Goal: Transaction & Acquisition: Book appointment/travel/reservation

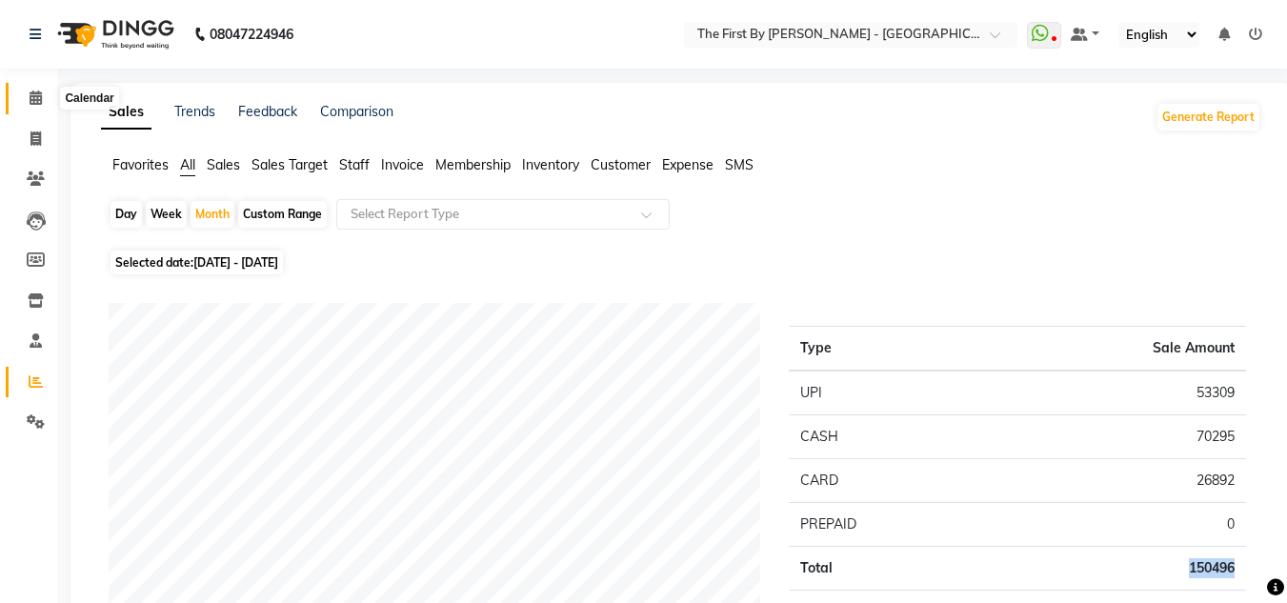
click at [31, 90] on icon at bounding box center [36, 97] width 12 height 14
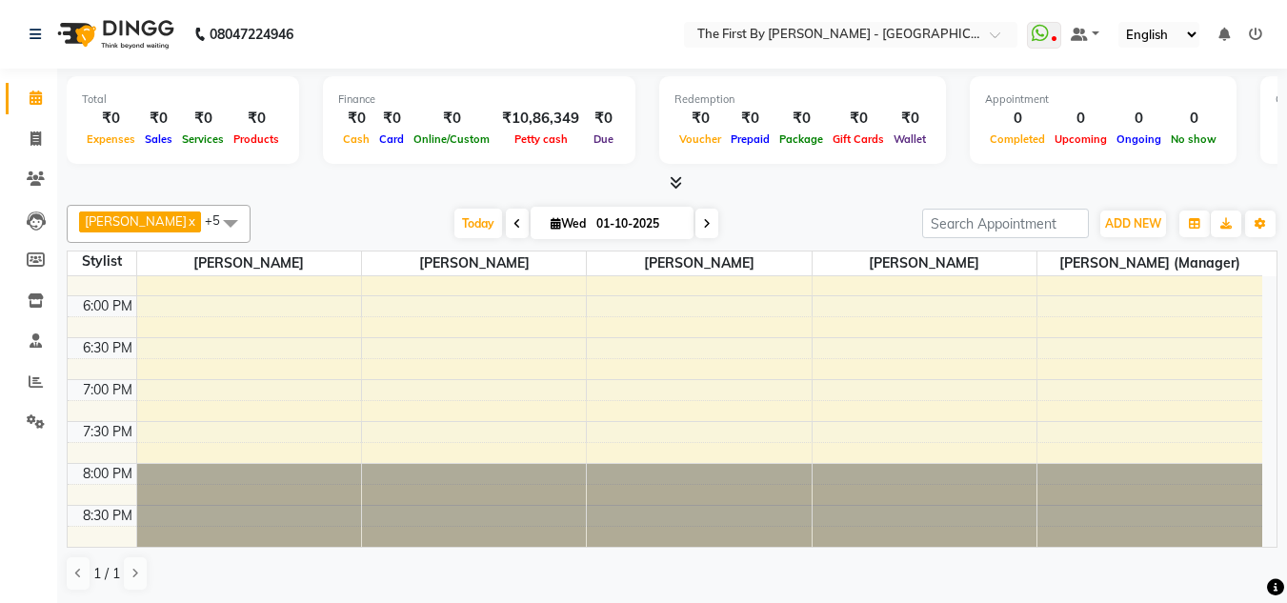
scroll to position [723, 0]
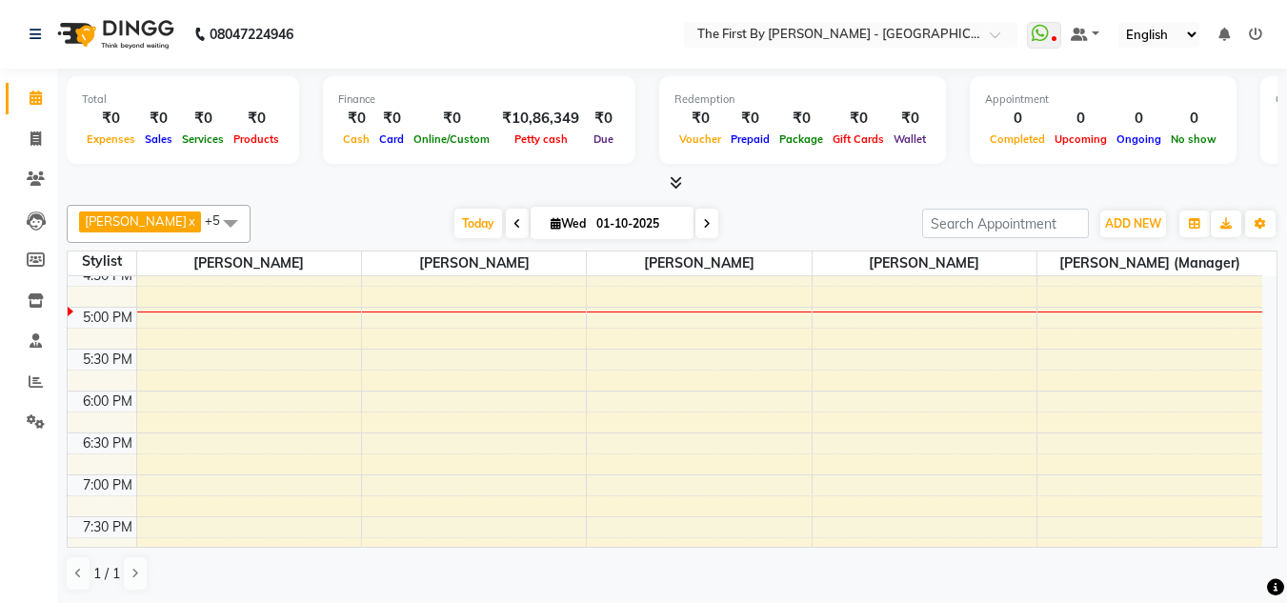
click at [490, 309] on div "8:00 AM 8:30 AM 9:00 AM 9:30 AM 10:00 AM 10:30 AM 11:00 AM 11:30 AM 12:00 PM 12…" at bounding box center [665, 97] width 1195 height 1089
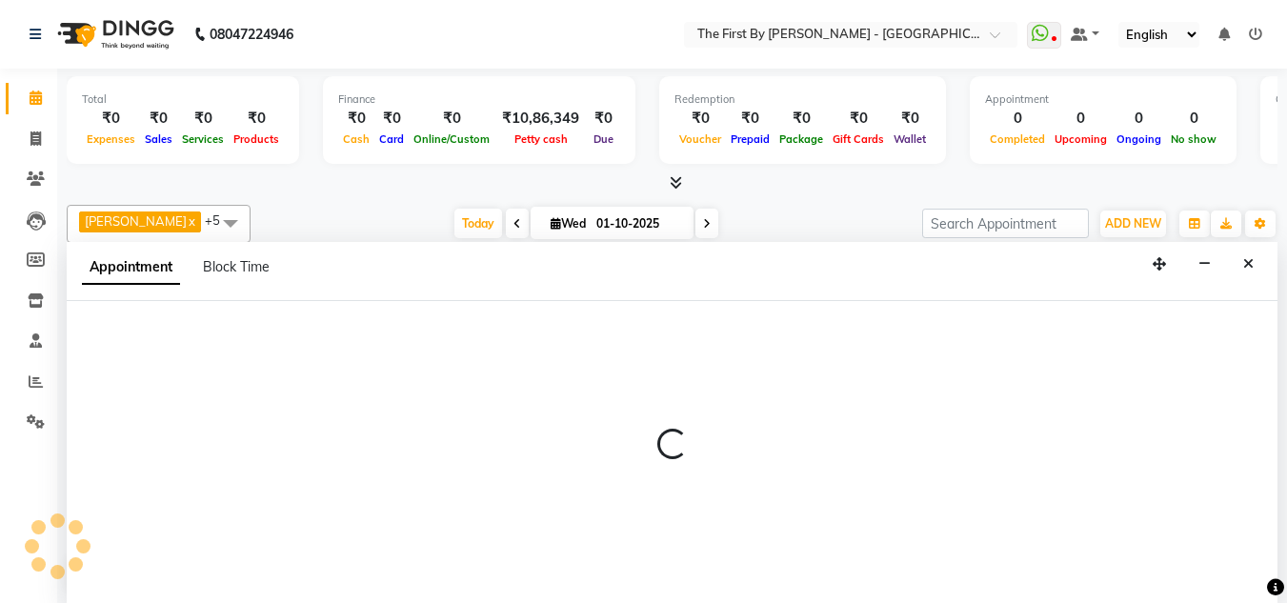
scroll to position [1, 0]
select select "68243"
select select "1020"
select select "tentative"
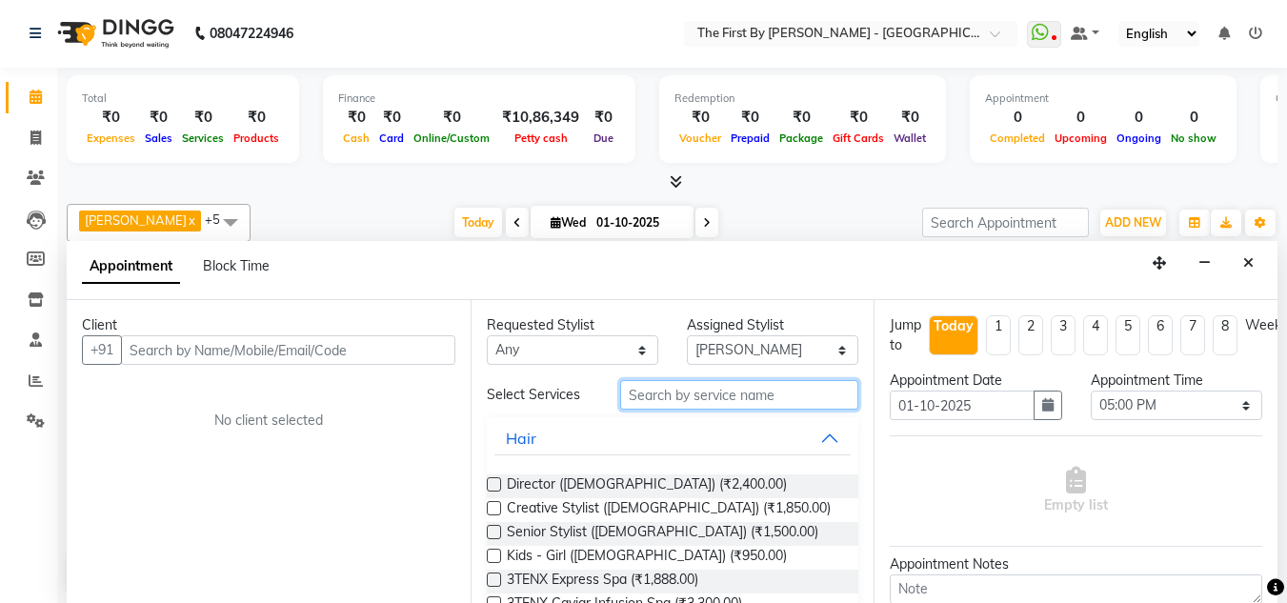
click at [639, 401] on input "text" at bounding box center [739, 395] width 238 height 30
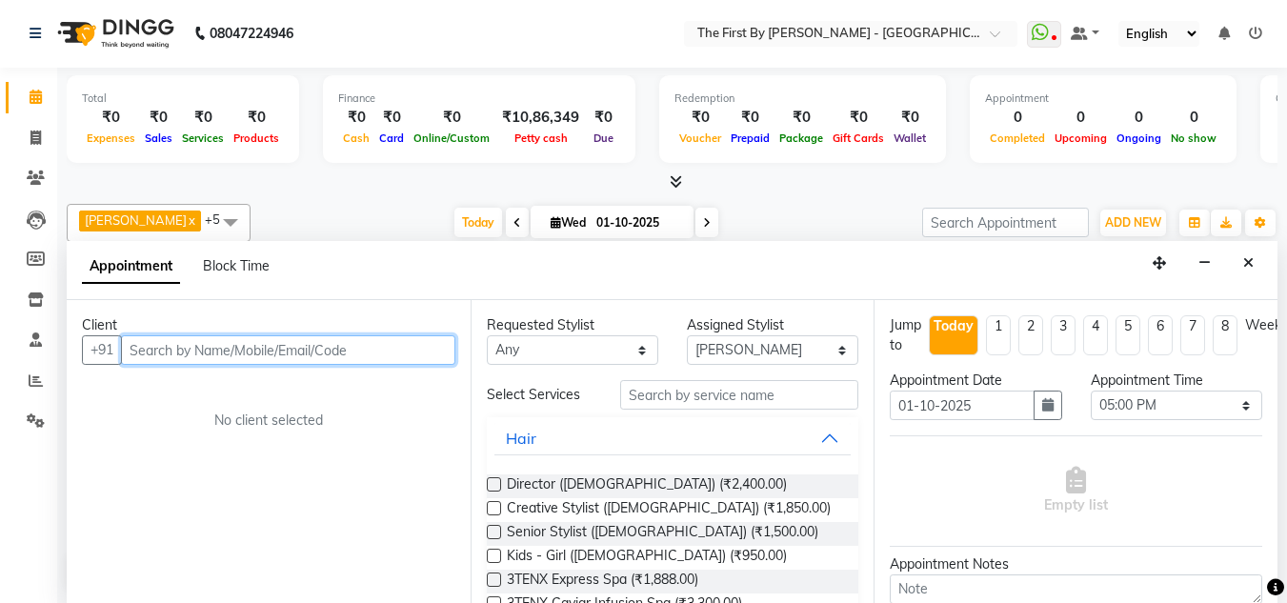
click at [433, 352] on input "text" at bounding box center [288, 350] width 334 height 30
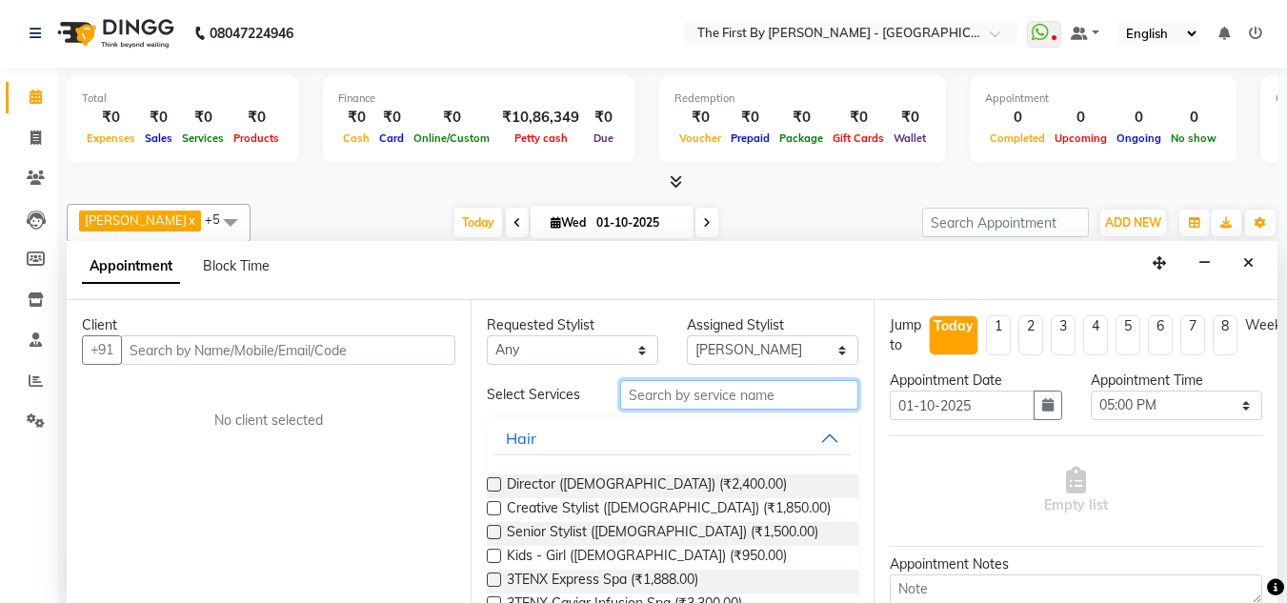
click at [719, 402] on input "text" at bounding box center [739, 395] width 238 height 30
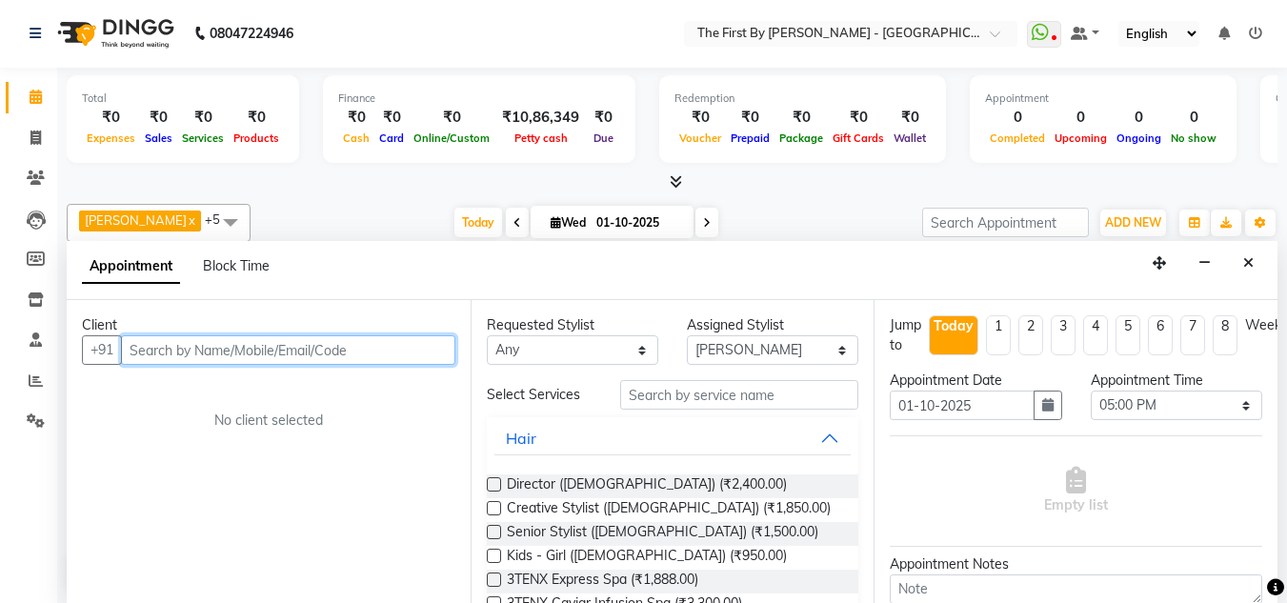
click at [297, 349] on input "text" at bounding box center [288, 350] width 334 height 30
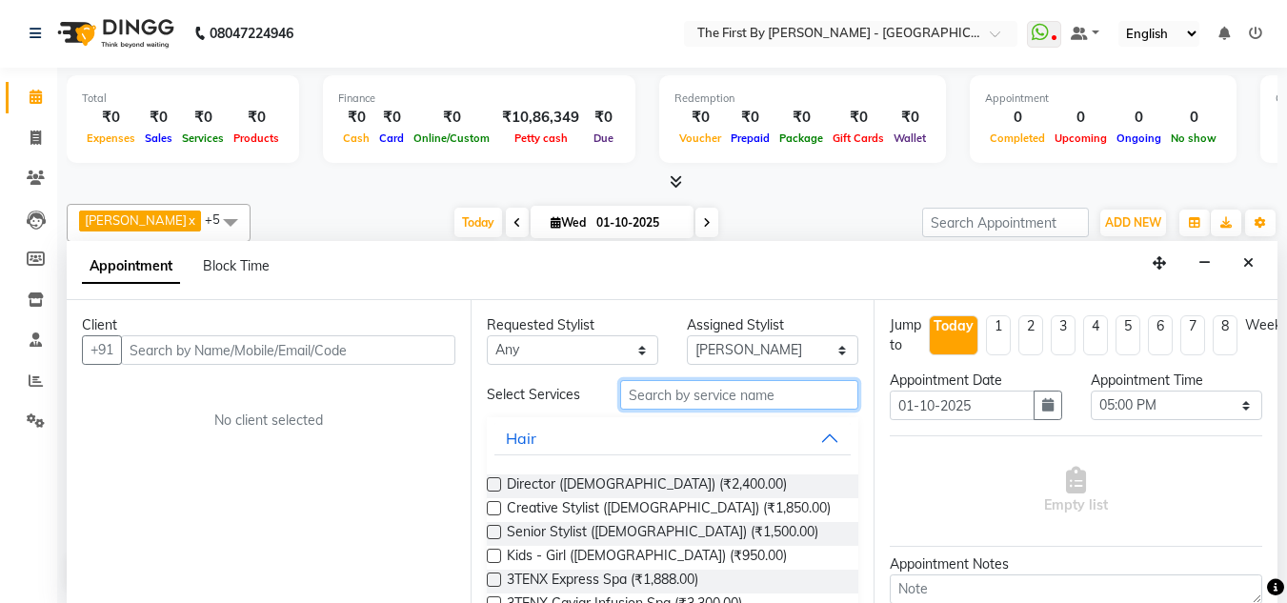
click at [649, 396] on input "text" at bounding box center [739, 395] width 238 height 30
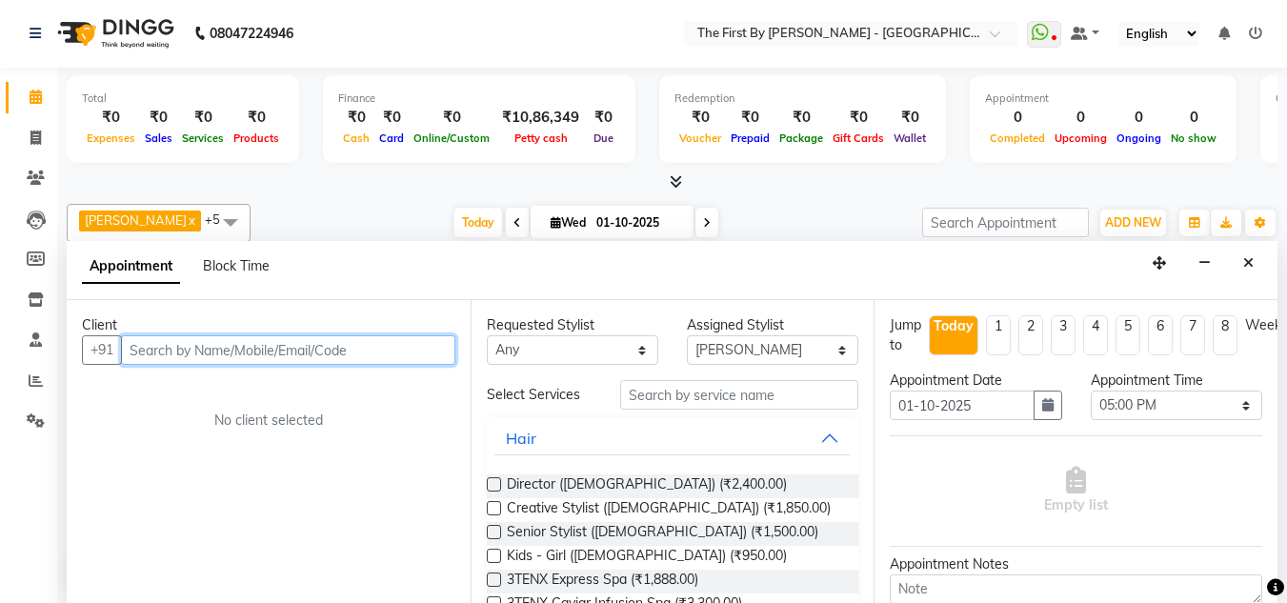
click at [345, 344] on input "text" at bounding box center [288, 350] width 334 height 30
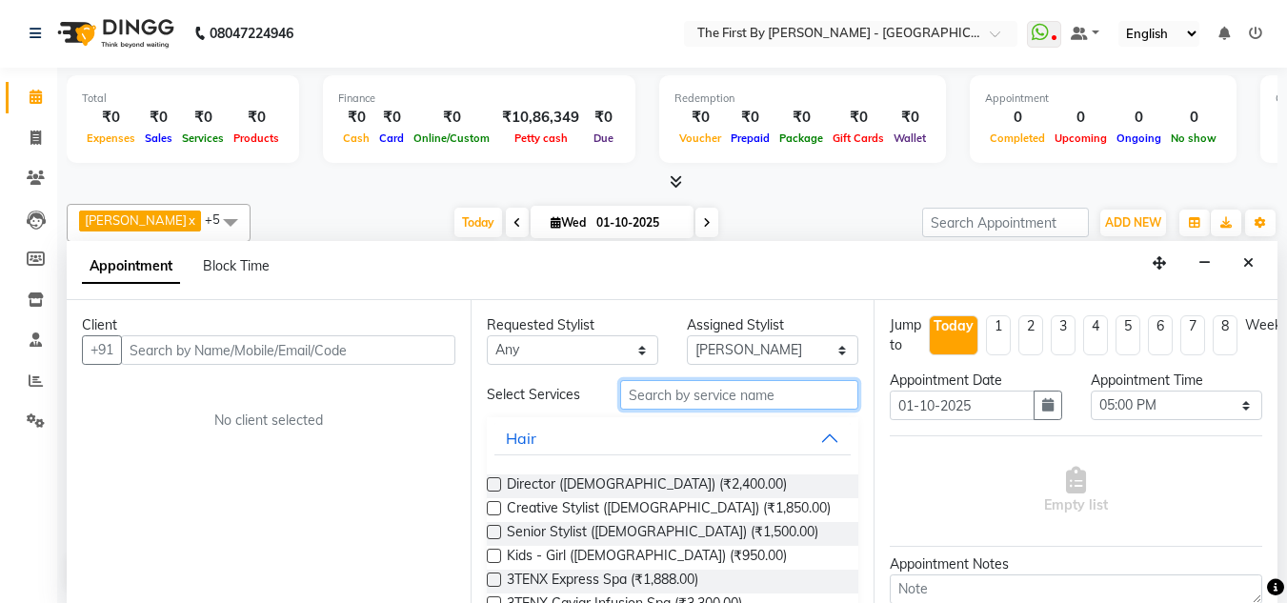
click at [633, 401] on input "text" at bounding box center [739, 395] width 238 height 30
